Goal: Navigation & Orientation: Find specific page/section

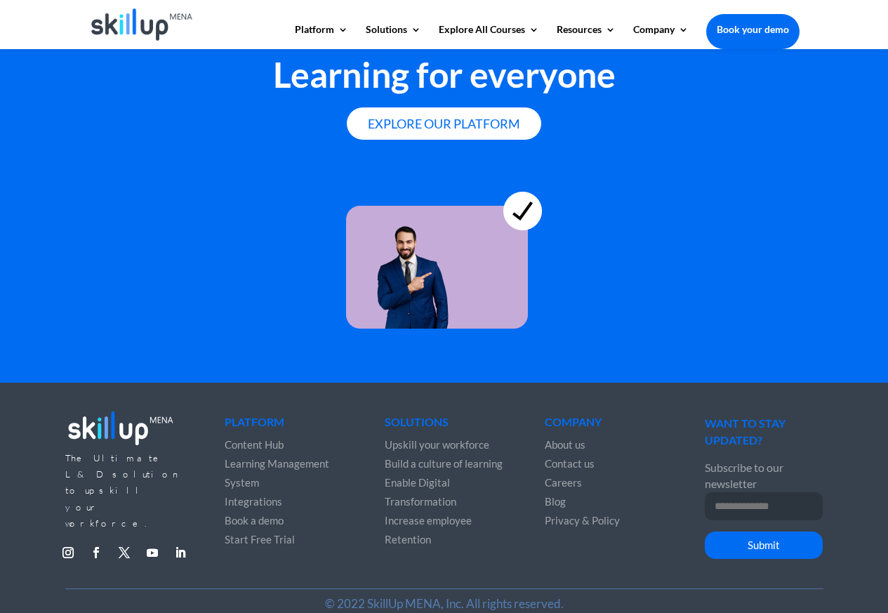
scroll to position [3957, 0]
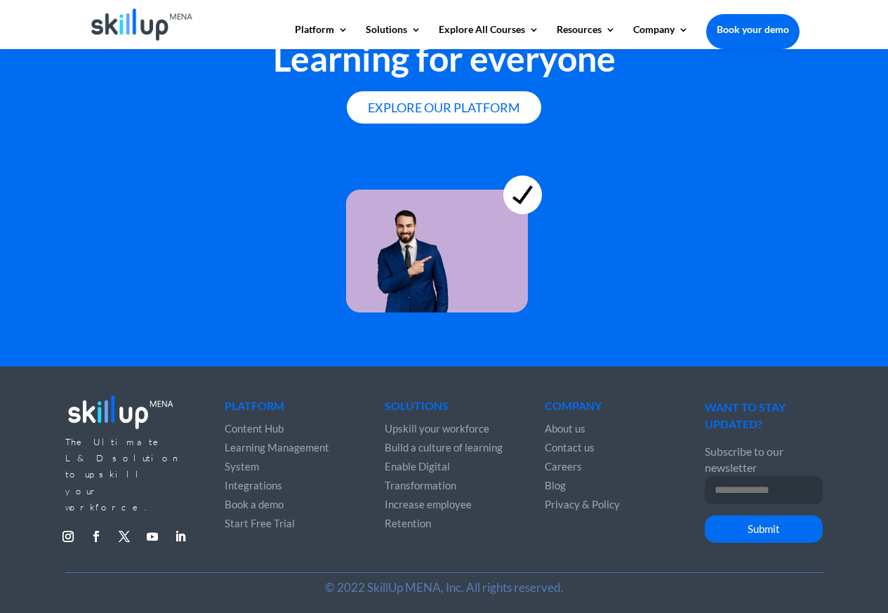
click at [566, 505] on span "Privacy & Policy" at bounding box center [582, 504] width 75 height 13
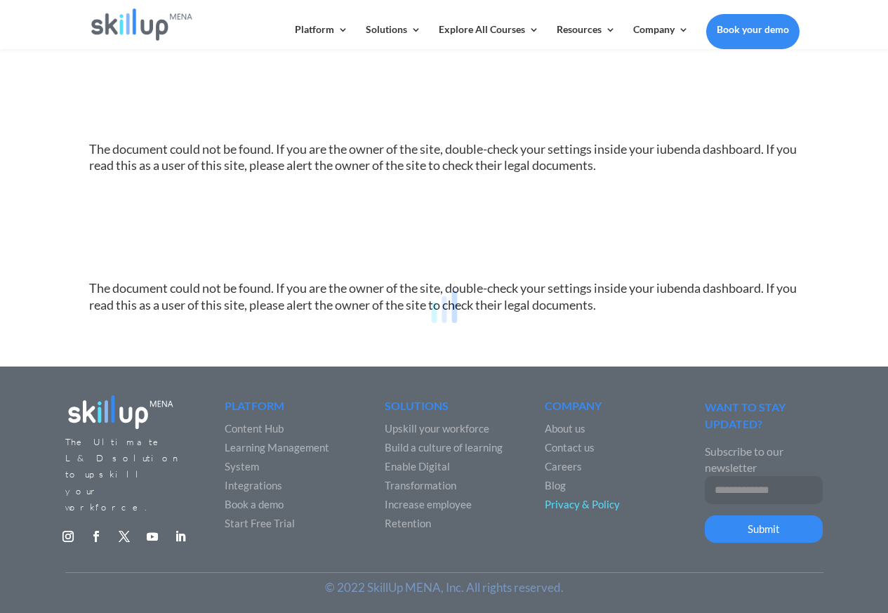
scroll to position [117, 0]
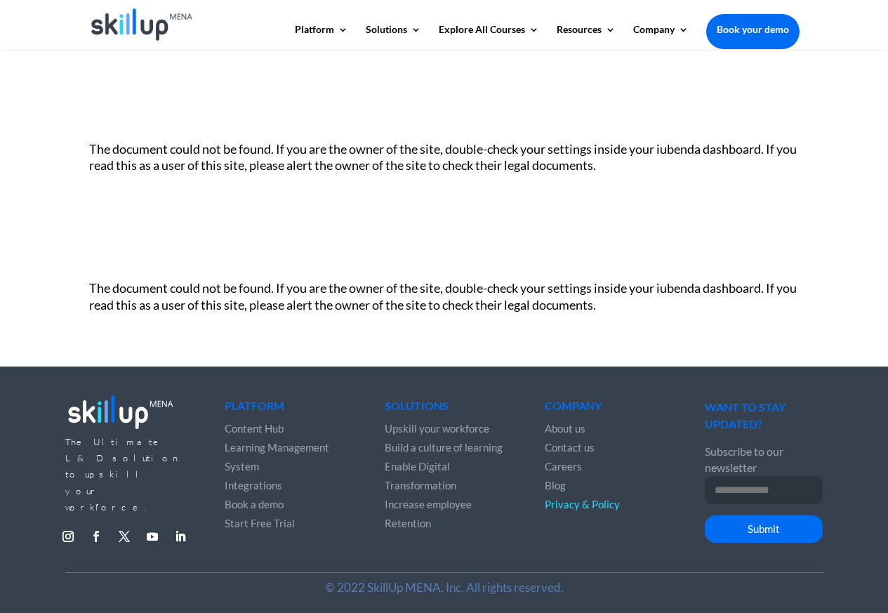
click at [93, 525] on link "Follow" at bounding box center [96, 536] width 22 height 22
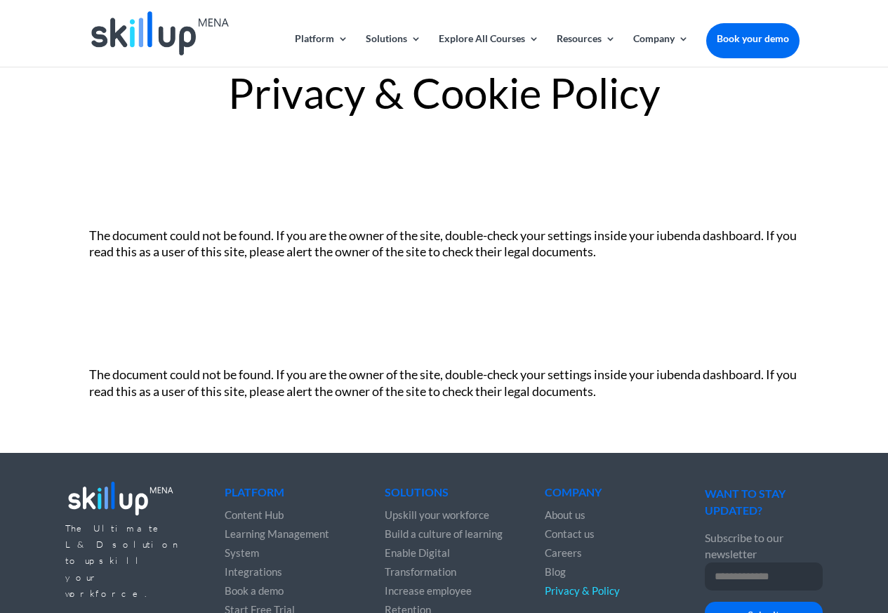
scroll to position [0, 0]
